Goal: Find contact information: Find contact information

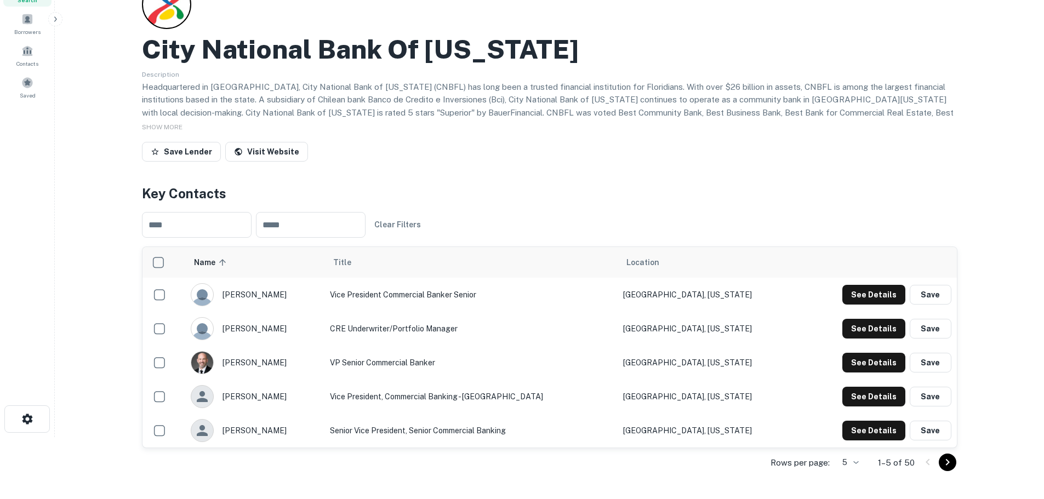
scroll to position [110, 0]
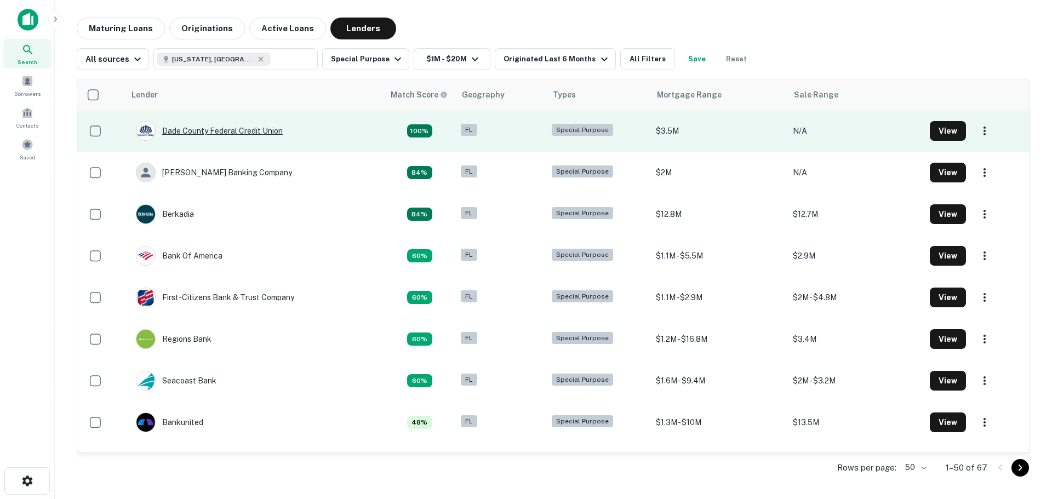
click at [255, 135] on div "Dade County Federal Credit Union" at bounding box center [209, 131] width 147 height 20
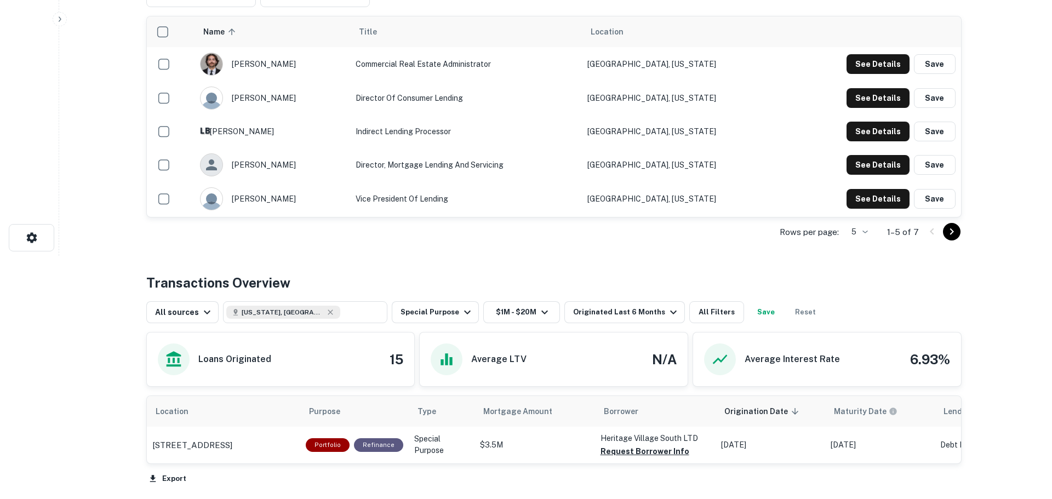
scroll to position [219, 0]
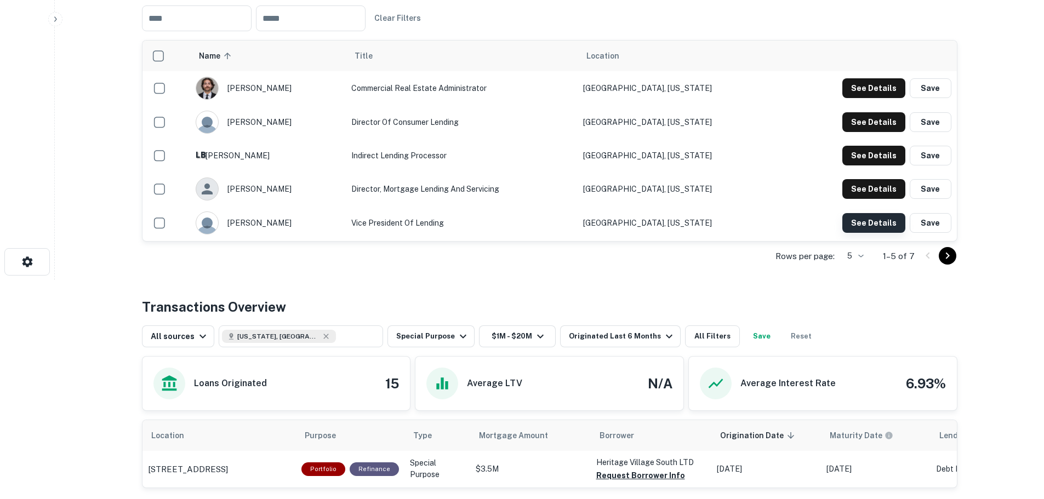
click at [867, 98] on button "See Details" at bounding box center [873, 88] width 63 height 20
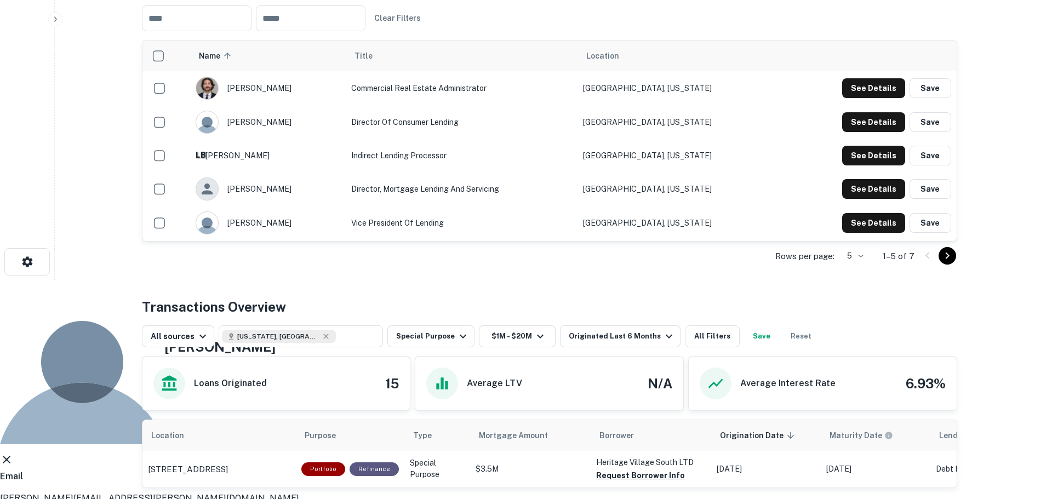
drag, startPoint x: 521, startPoint y: 239, endPoint x: 375, endPoint y: 239, distance: 145.7
click at [375, 470] on div "Email [PERSON_NAME][EMAIL_ADDRESS][PERSON_NAME][DOMAIN_NAME] Email" at bounding box center [522, 498] width 1044 height 57
copy p "[PERSON_NAME][EMAIL_ADDRESS][PERSON_NAME][DOMAIN_NAME]"
